Goal: Information Seeking & Learning: Learn about a topic

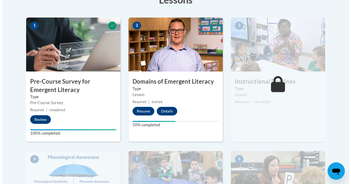
scroll to position [164, 0]
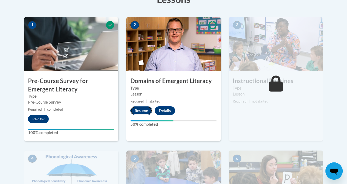
click at [134, 110] on button "Resume" at bounding box center [141, 110] width 22 height 9
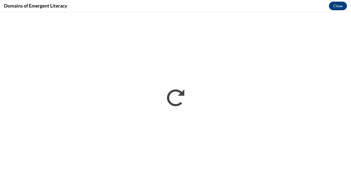
scroll to position [0, 0]
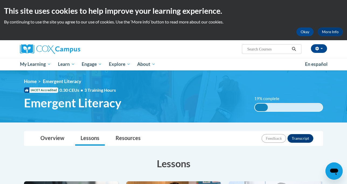
click at [290, 49] on input "Search..." at bounding box center [268, 49] width 43 height 6
type input "emergent literacy"
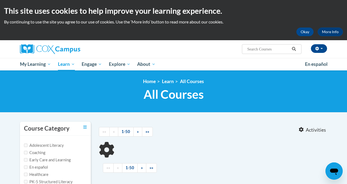
type input "emergent literacy"
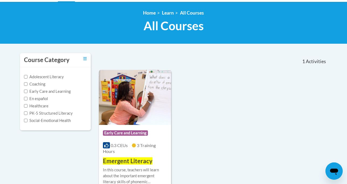
scroll to position [67, 0]
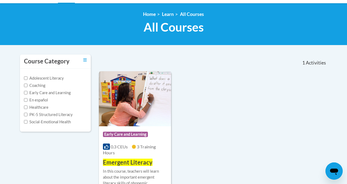
click at [24, 94] on label "Early Care and Learning" at bounding box center [47, 93] width 47 height 6
click at [24, 94] on input "Early Care and Learning" at bounding box center [25, 92] width 3 height 3
checkbox input "true"
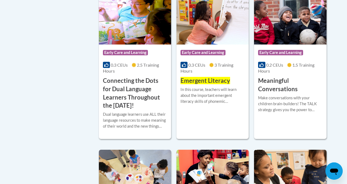
scroll to position [296, 0]
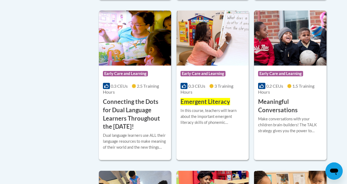
click at [210, 98] on span "Emergent Literacy" at bounding box center [205, 101] width 50 height 7
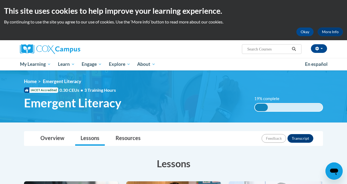
scroll to position [1, 0]
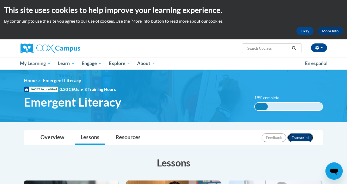
click at [306, 138] on button "Transcript" at bounding box center [300, 137] width 26 height 9
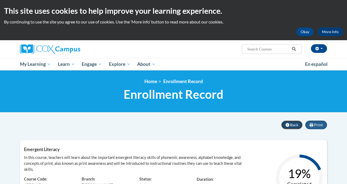
click at [289, 125] on icon at bounding box center [287, 125] width 4 height 4
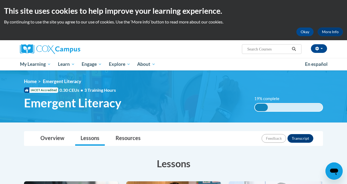
click at [283, 47] on input "Search..." at bounding box center [268, 49] width 43 height 6
click at [268, 48] on input "Search..." at bounding box center [268, 49] width 43 height 6
type input "1051794"
click at [296, 49] on icon "Search" at bounding box center [293, 49] width 5 height 4
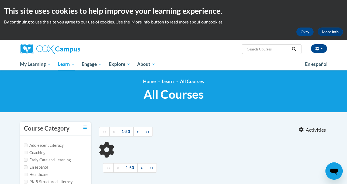
type input "1051794"
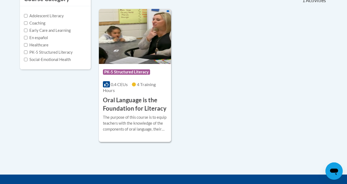
scroll to position [87, 0]
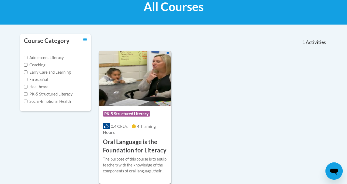
click at [147, 146] on h3 "Oral Language is the Foundation for Literacy" at bounding box center [135, 146] width 64 height 17
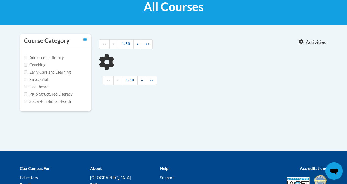
type input "1051794"
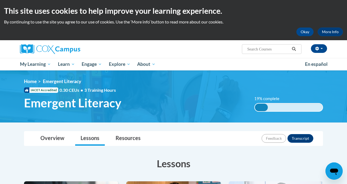
click at [268, 47] on input "Search..." at bounding box center [268, 49] width 43 height 6
type input "361823"
click at [296, 49] on icon "Search" at bounding box center [293, 49] width 5 height 4
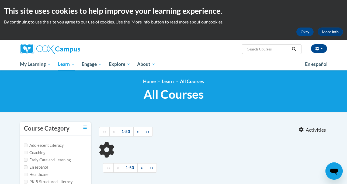
type input "361823"
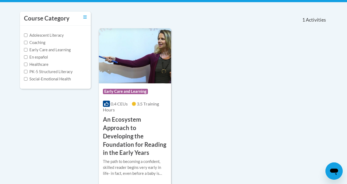
scroll to position [105, 0]
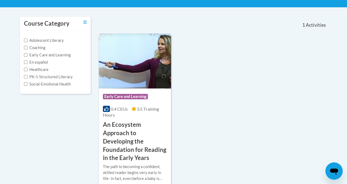
click at [134, 98] on span "Early Care and Learning" at bounding box center [125, 96] width 45 height 5
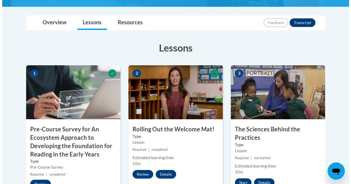
scroll to position [160, 0]
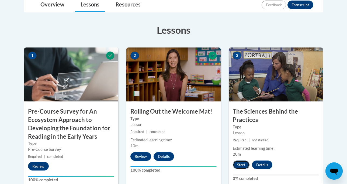
click at [244, 160] on button "Start" at bounding box center [241, 164] width 17 height 9
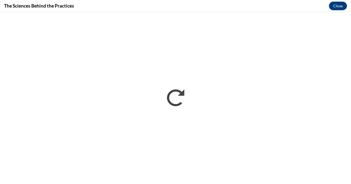
scroll to position [0, 0]
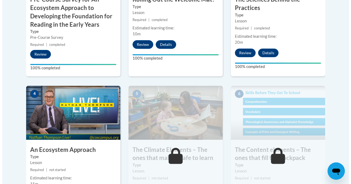
scroll to position [273, 0]
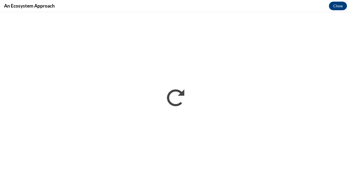
scroll to position [0, 0]
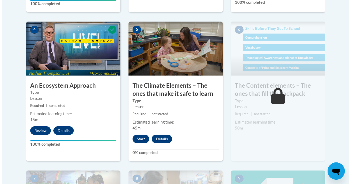
scroll to position [333, 0]
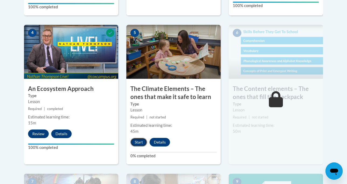
click at [136, 138] on button "Start" at bounding box center [138, 142] width 17 height 9
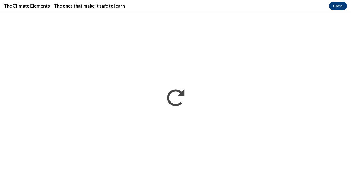
scroll to position [0, 0]
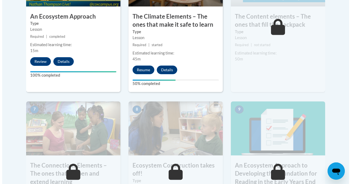
scroll to position [400, 0]
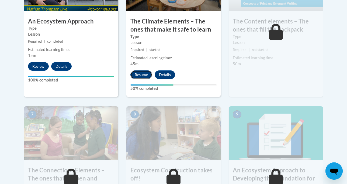
click at [140, 70] on button "Resume" at bounding box center [141, 74] width 22 height 9
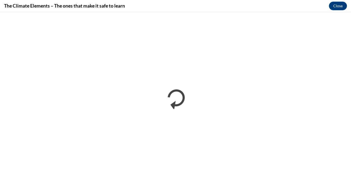
scroll to position [333, 0]
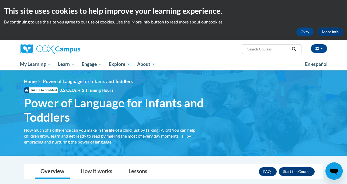
click at [296, 48] on icon "Search" at bounding box center [293, 49] width 5 height 4
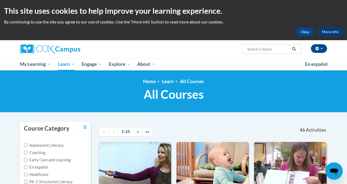
click at [289, 49] on input "Search..." at bounding box center [268, 49] width 43 height 6
type input "361824"
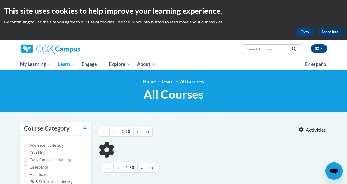
type input "361824"
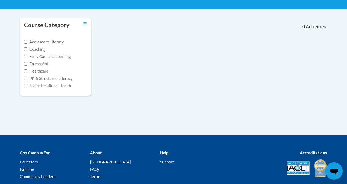
scroll to position [104, 0]
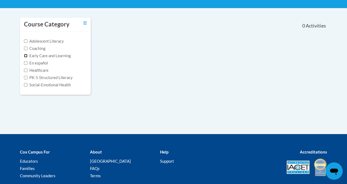
click at [24, 55] on input "Early Care and Learning" at bounding box center [25, 55] width 3 height 3
checkbox input "true"
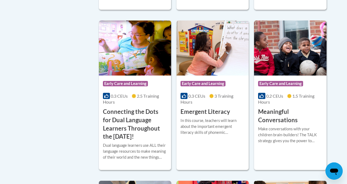
scroll to position [292, 0]
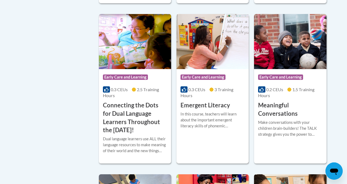
click at [196, 101] on h3 "Emergent Literacy" at bounding box center [205, 105] width 50 height 8
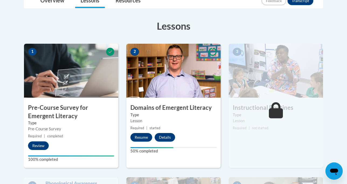
scroll to position [146, 0]
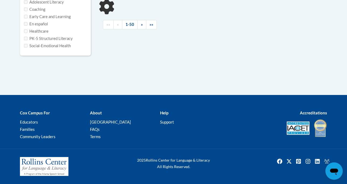
type input "361824"
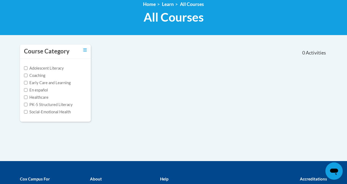
scroll to position [75, 0]
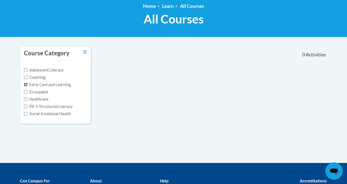
click at [24, 85] on input "Early Care and Learning" at bounding box center [25, 84] width 3 height 3
checkbox input "true"
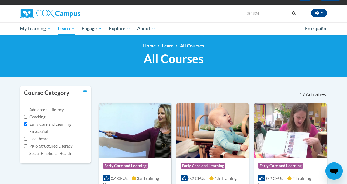
scroll to position [0, 0]
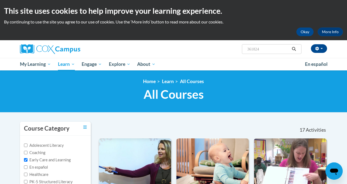
click at [296, 49] on icon "Search" at bounding box center [293, 49] width 5 height 4
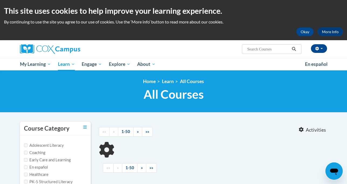
type input "361824"
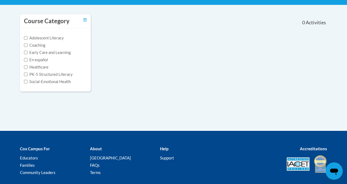
scroll to position [109, 0]
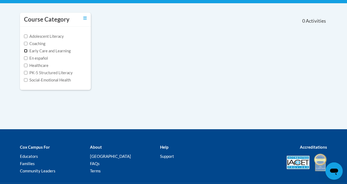
click at [24, 49] on input "Early Care and Learning" at bounding box center [25, 50] width 3 height 3
checkbox input "true"
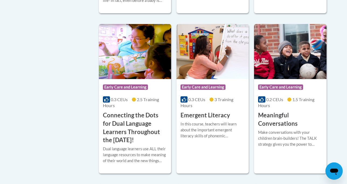
scroll to position [281, 0]
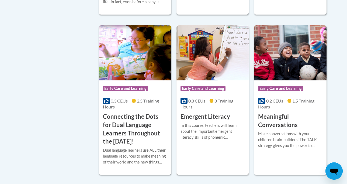
click at [212, 86] on span "Early Care and Learning" at bounding box center [202, 88] width 45 height 5
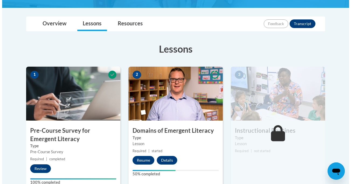
scroll to position [111, 0]
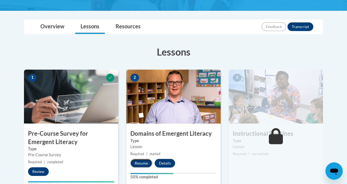
click at [143, 161] on button "Resume" at bounding box center [141, 163] width 22 height 9
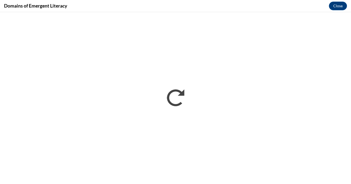
scroll to position [0, 0]
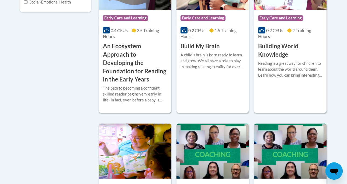
scroll to position [205, 0]
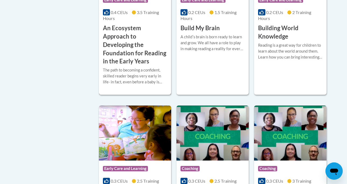
click at [132, 32] on h3 "An Ecosystem Approach to Developing the Foundation for Reading in the Early Yea…" at bounding box center [135, 44] width 64 height 41
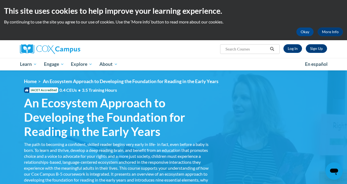
click at [239, 48] on input "Search..." at bounding box center [246, 49] width 43 height 6
type input "361823"
click at [297, 50] on link "Log In" at bounding box center [292, 48] width 19 height 9
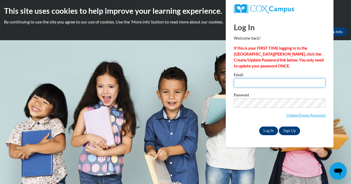
type input "yalitzarod0622@gmail.com"
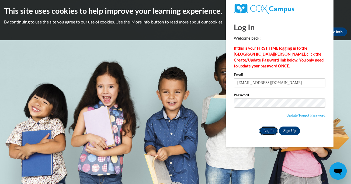
click at [268, 132] on input "Log In" at bounding box center [268, 130] width 19 height 9
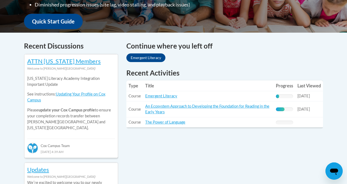
scroll to position [197, 0]
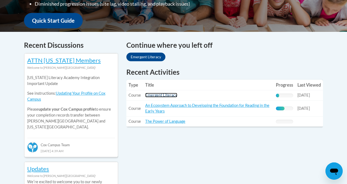
click at [160, 95] on link "Emergent Literacy" at bounding box center [161, 95] width 32 height 5
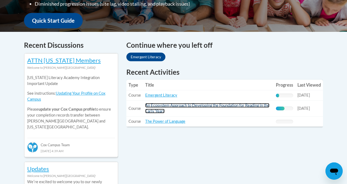
click at [163, 104] on link "An Ecosystem Approach to Developing the Foundation for Reading in the Early Yea…" at bounding box center [207, 108] width 124 height 10
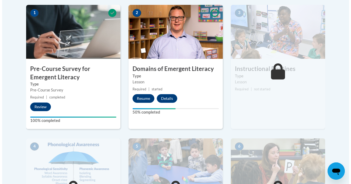
scroll to position [177, 0]
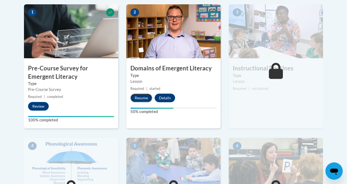
click at [142, 97] on button "Resume" at bounding box center [141, 97] width 22 height 9
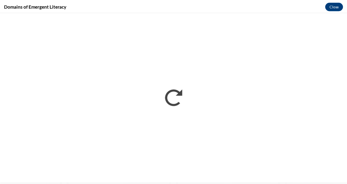
scroll to position [0, 0]
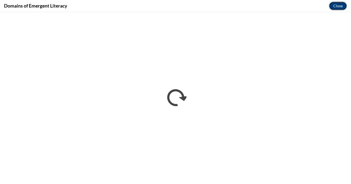
click at [339, 6] on button "Close" at bounding box center [338, 6] width 18 height 9
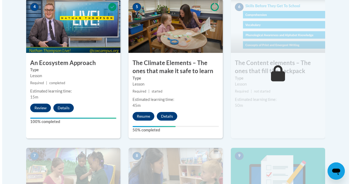
scroll to position [360, 0]
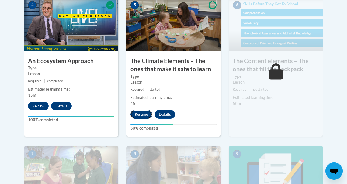
click at [134, 110] on button "Resume" at bounding box center [141, 114] width 22 height 9
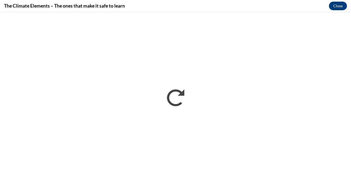
scroll to position [0, 0]
